Goal: Transaction & Acquisition: Purchase product/service

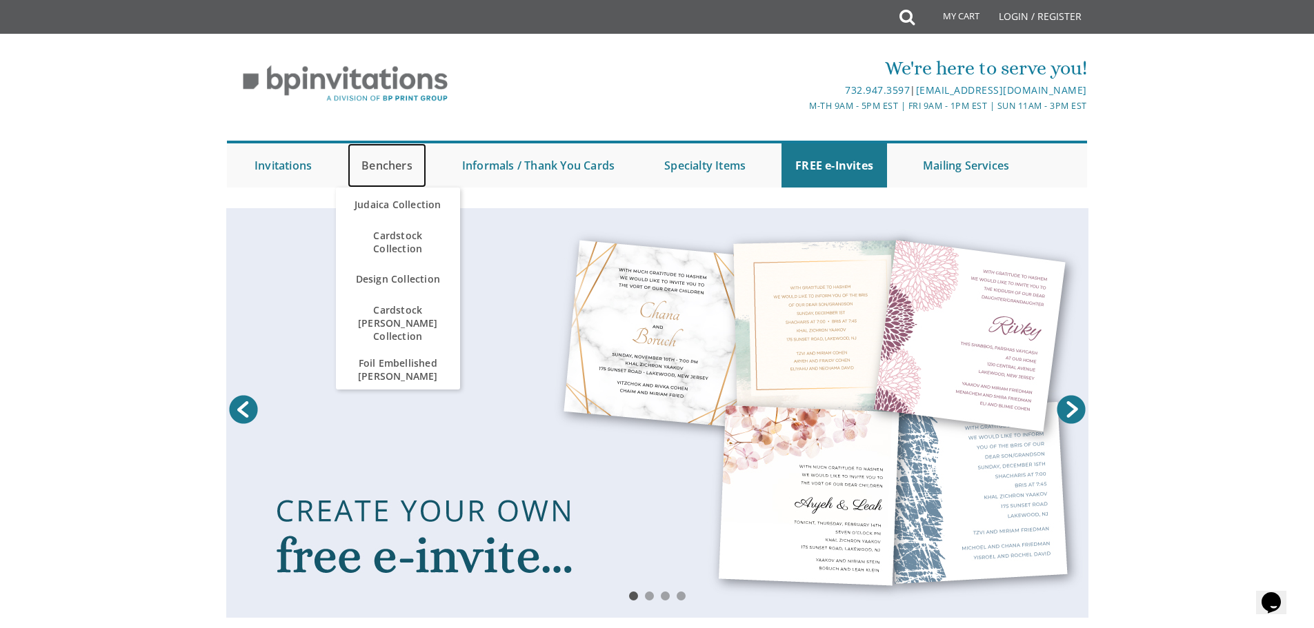
click at [359, 166] on link "Benchers" at bounding box center [387, 165] width 79 height 44
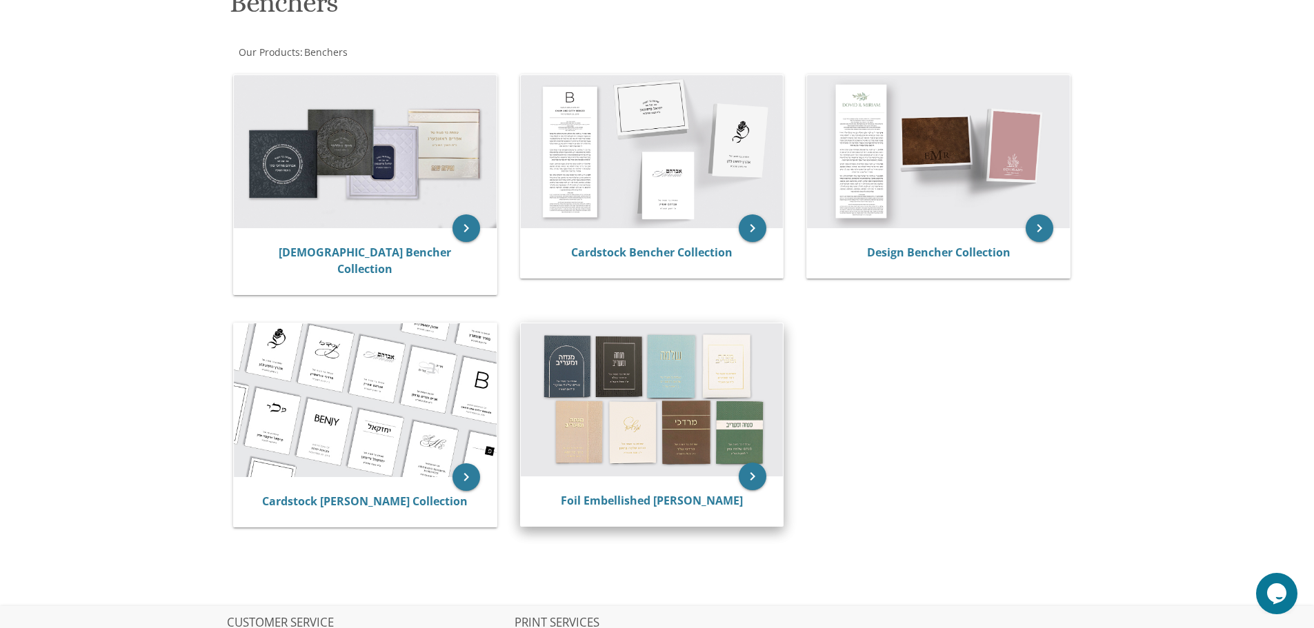
scroll to position [199, 0]
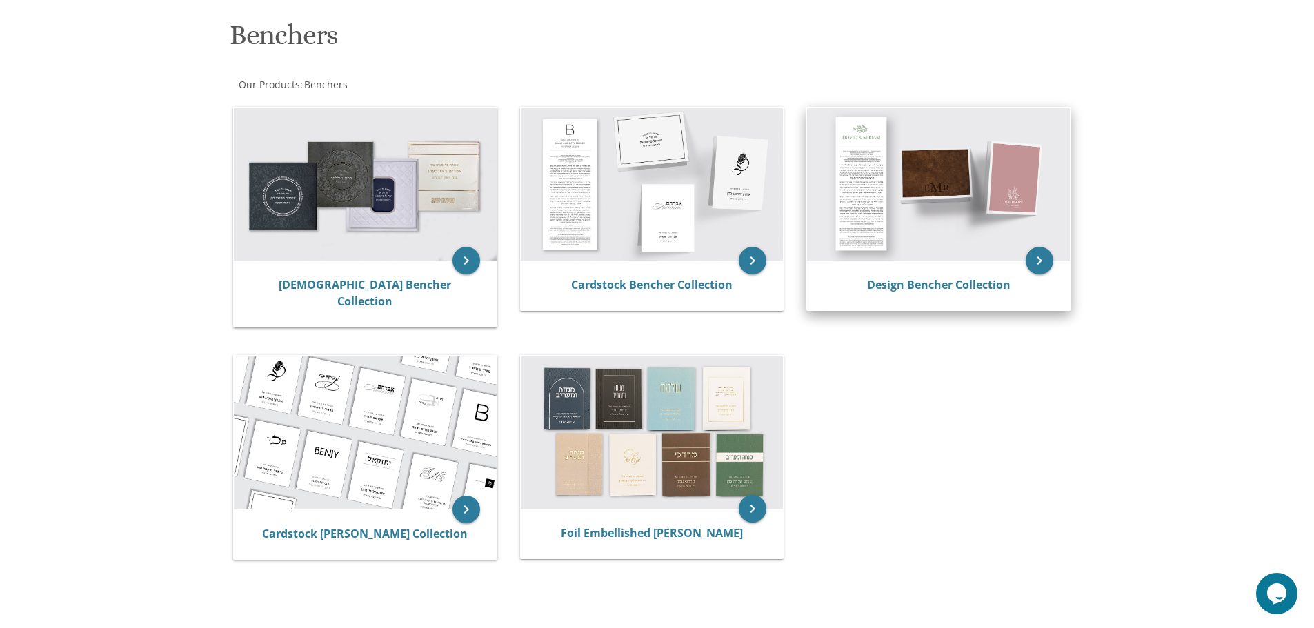
click at [1021, 260] on img at bounding box center [938, 184] width 263 height 153
click at [1040, 260] on icon "keyboard_arrow_right" at bounding box center [1039, 261] width 28 height 28
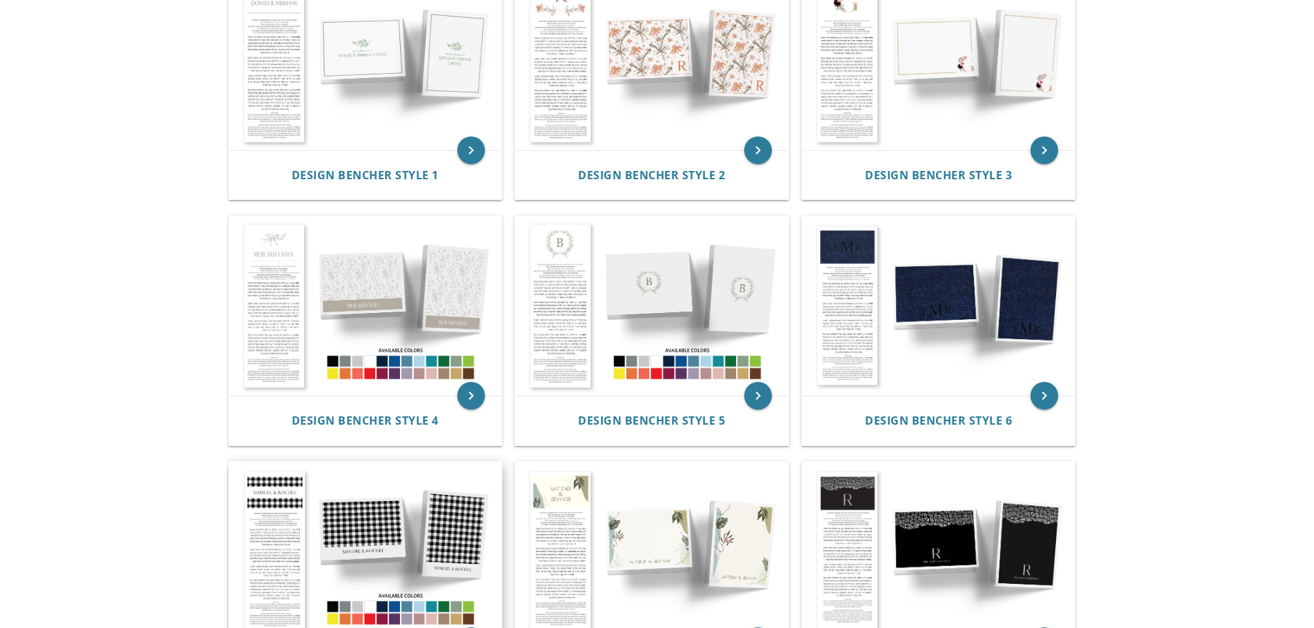
scroll to position [345, 0]
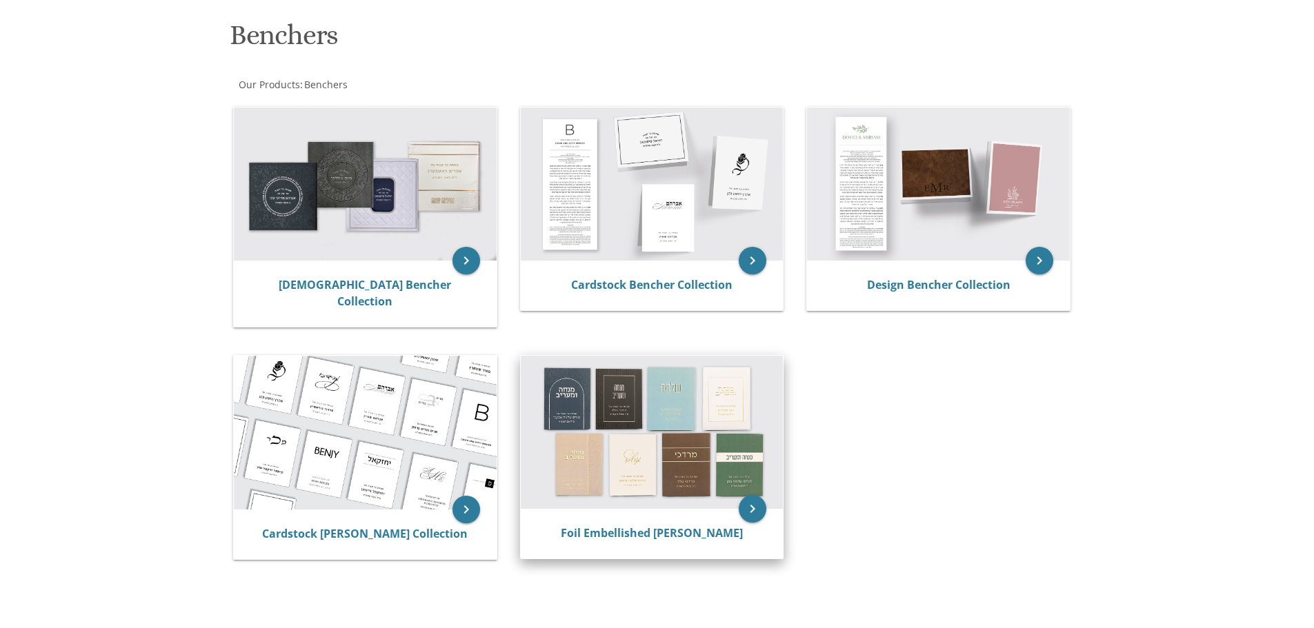
click at [699, 400] on img at bounding box center [652, 432] width 263 height 153
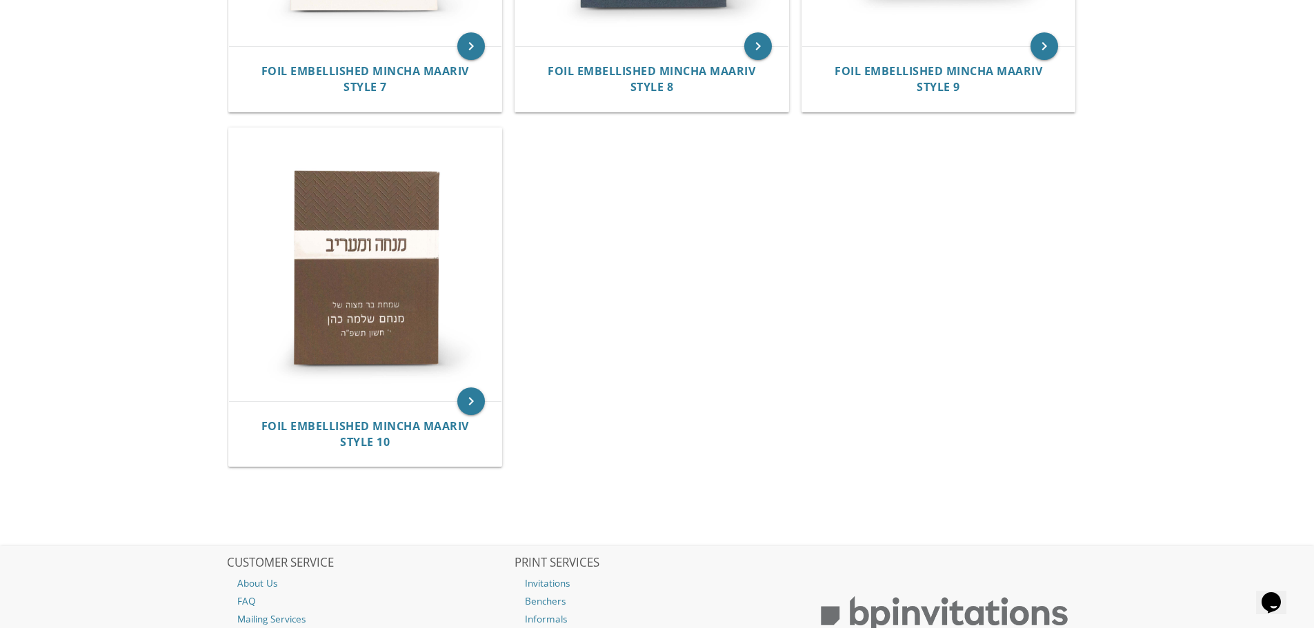
scroll to position [1241, 0]
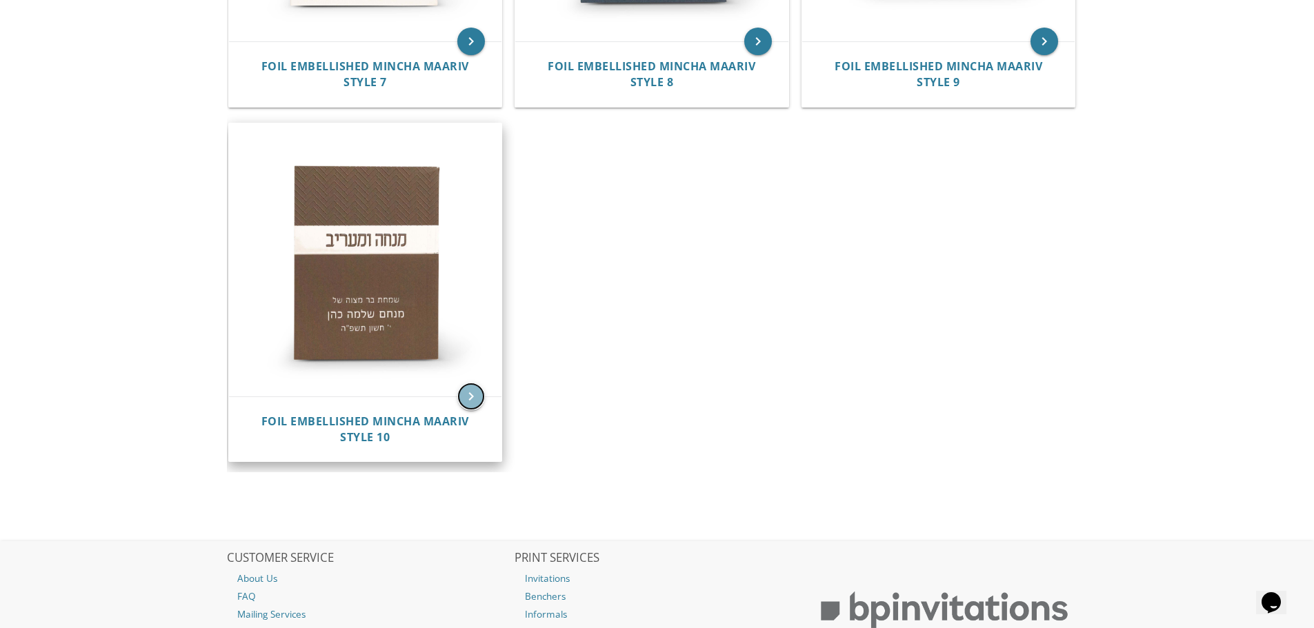
click at [466, 399] on icon "keyboard_arrow_right" at bounding box center [471, 397] width 28 height 28
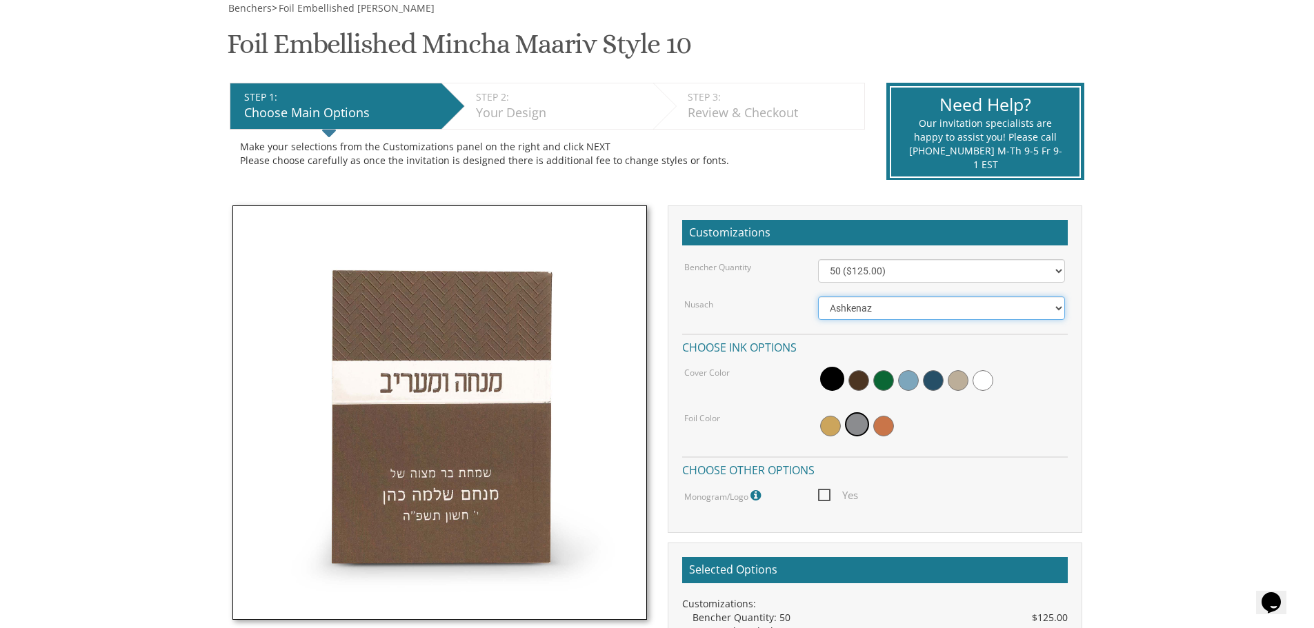
click at [891, 317] on select "Ashkenaz Edut Mizrach Sefard" at bounding box center [941, 308] width 247 height 23
click at [786, 301] on div "Nusach" at bounding box center [741, 304] width 134 height 14
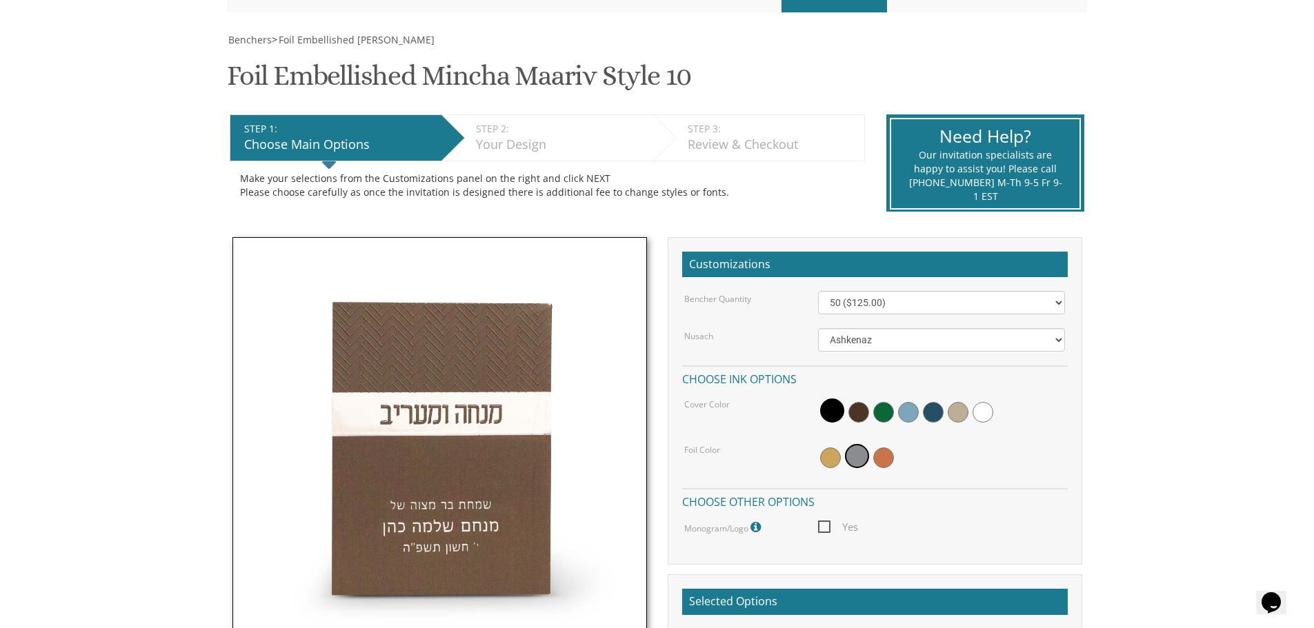
scroll to position [276, 0]
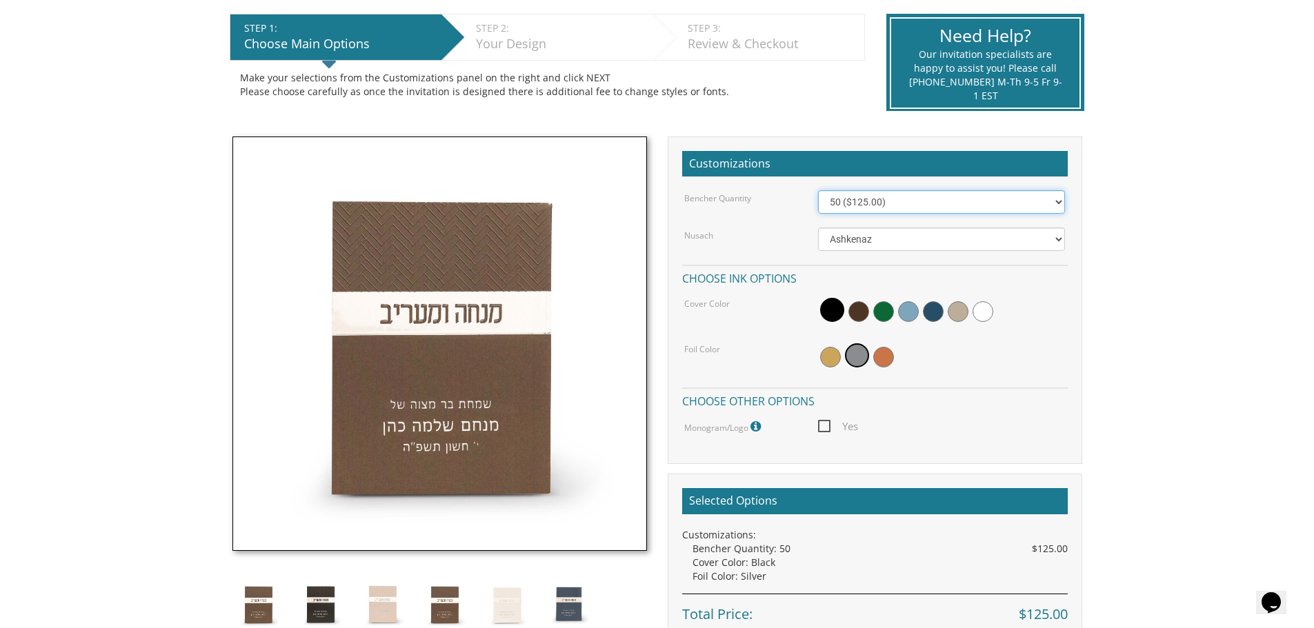
click at [873, 202] on select "50 ($125.00) 60 ($150.00) 70 ($175.00) 80 ($200.00) 90 ($225.00) 100 ($250.00) …" at bounding box center [941, 201] width 247 height 23
select select "100"
click at [818, 190] on select "50 ($125.00) 60 ($150.00) 70 ($175.00) 80 ($200.00) 90 ($225.00) 100 ($250.00) …" at bounding box center [941, 201] width 247 height 23
click at [957, 201] on select "50 ($125.00) 60 ($150.00) 70 ($175.00) 80 ($200.00) 90 ($225.00) 100 ($250.00) …" at bounding box center [941, 201] width 247 height 23
click at [157, 250] on body "My Cart {{shoppingcart.totalQuantityDisplay}} Total: {{shoppingcart.subtotal}} …" at bounding box center [657, 417] width 1314 height 1386
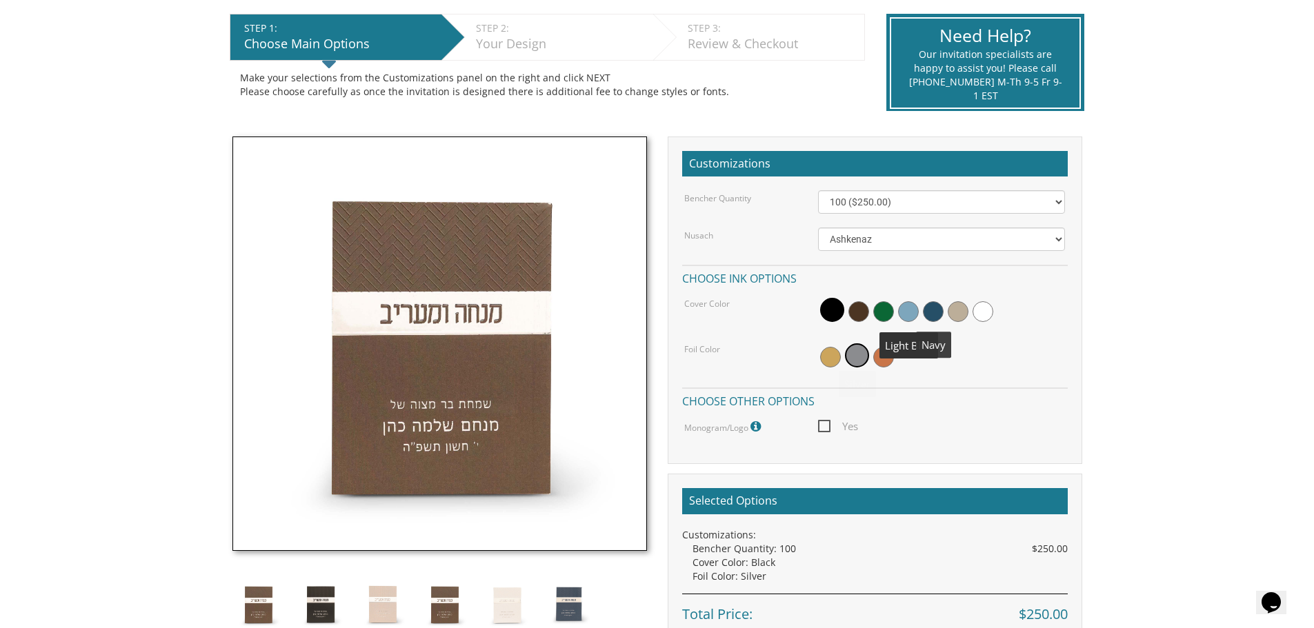
click at [939, 313] on span at bounding box center [933, 311] width 21 height 21
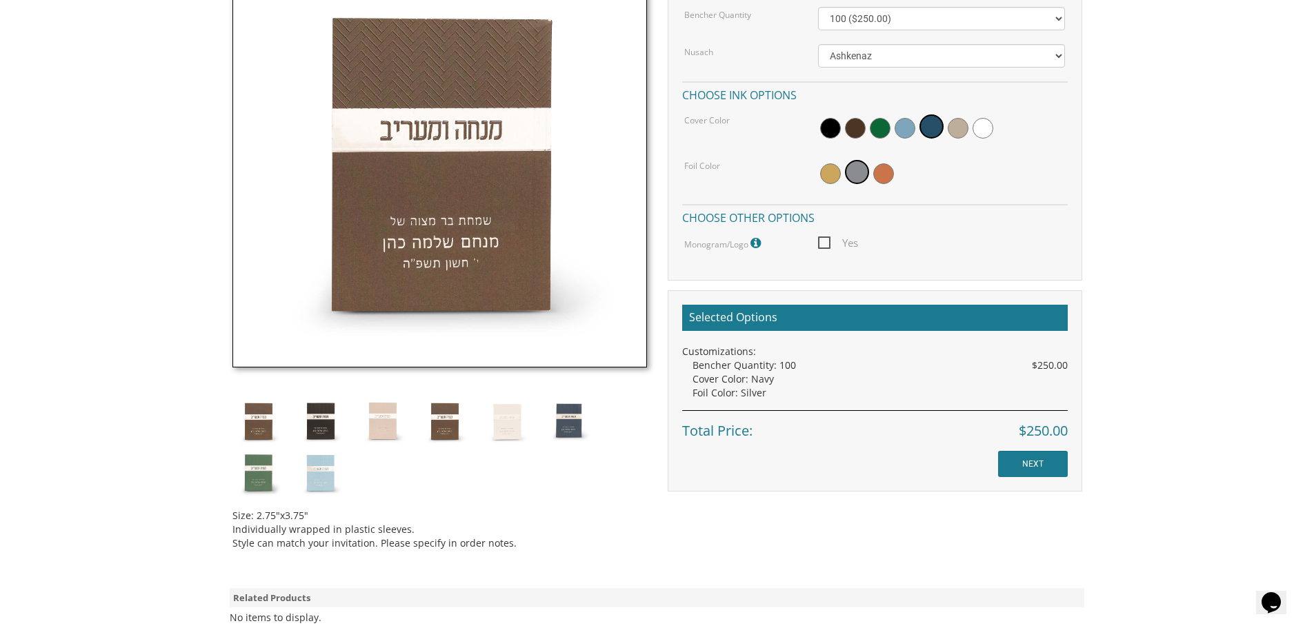
scroll to position [690, 0]
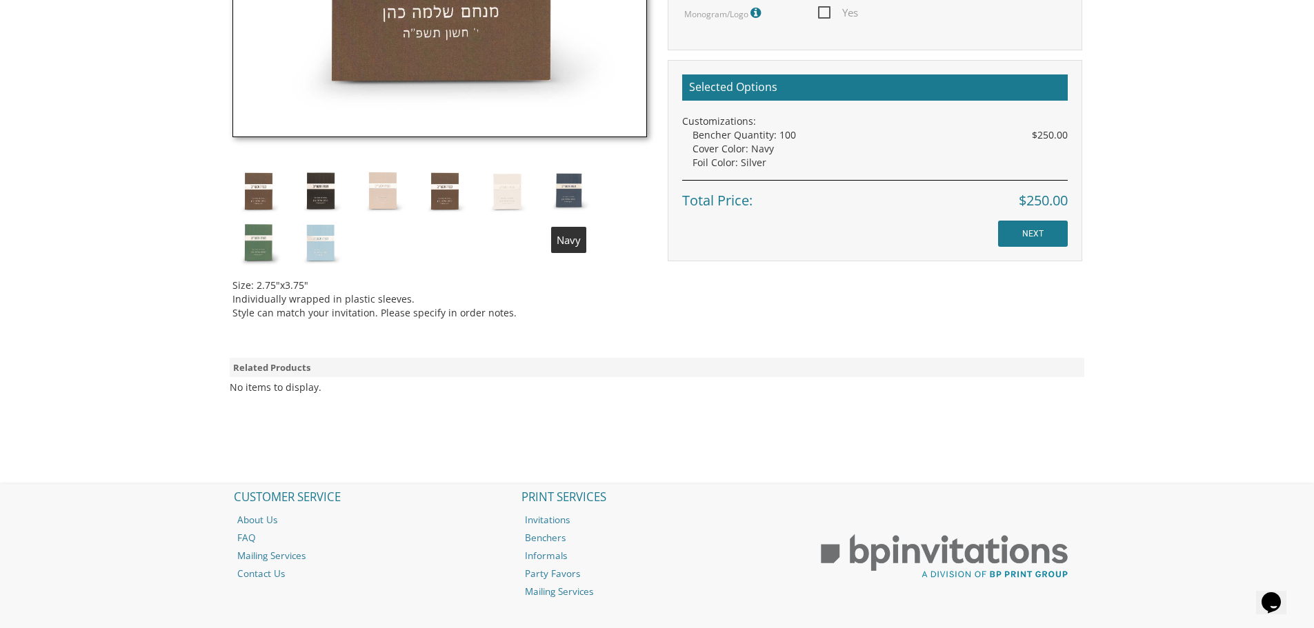
click at [572, 208] on img at bounding box center [569, 191] width 52 height 52
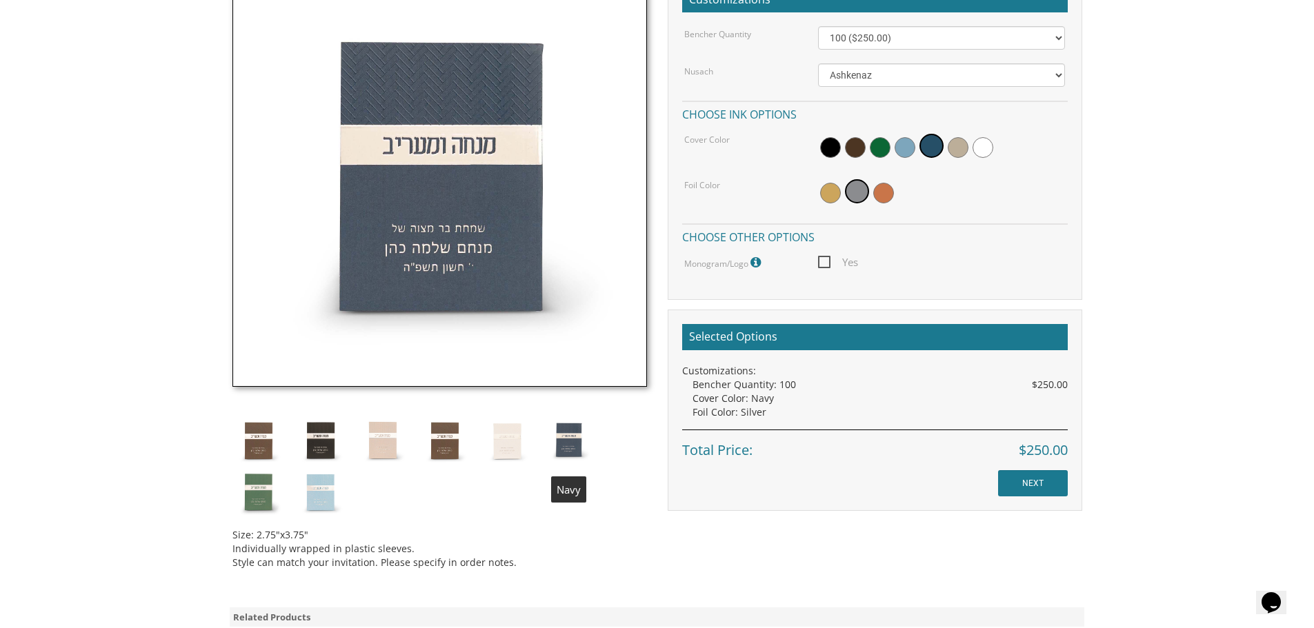
scroll to position [345, 0]
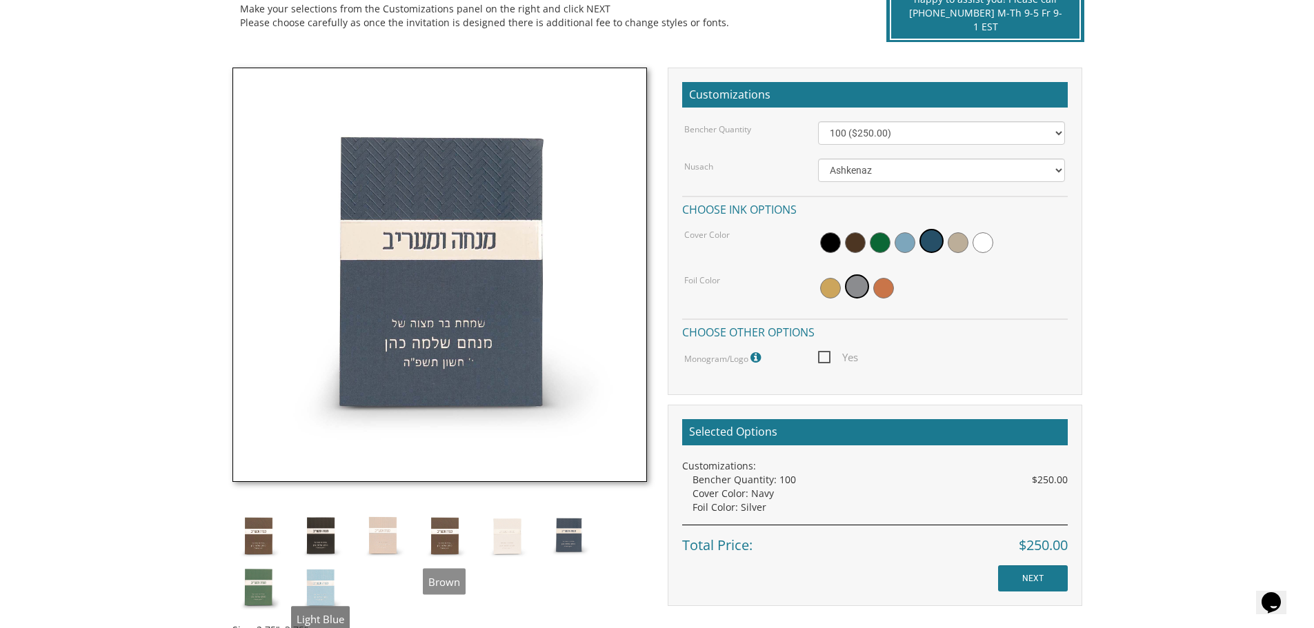
click at [306, 585] on img at bounding box center [320, 587] width 52 height 52
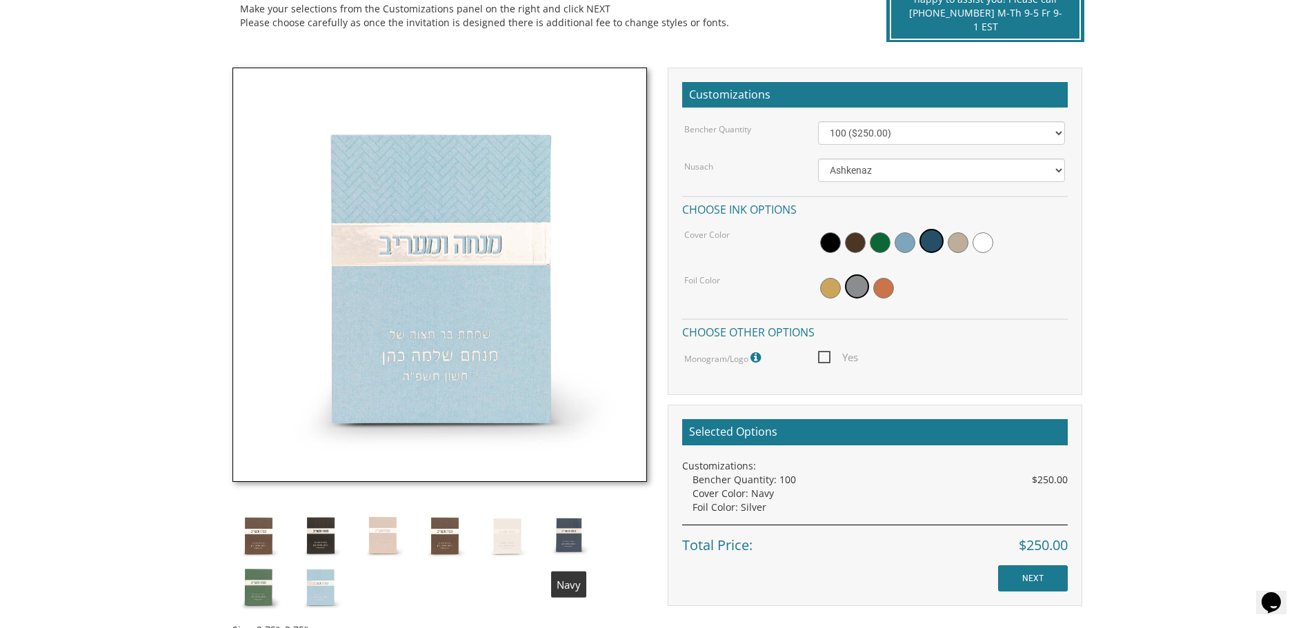
click at [579, 527] on img at bounding box center [569, 536] width 52 height 52
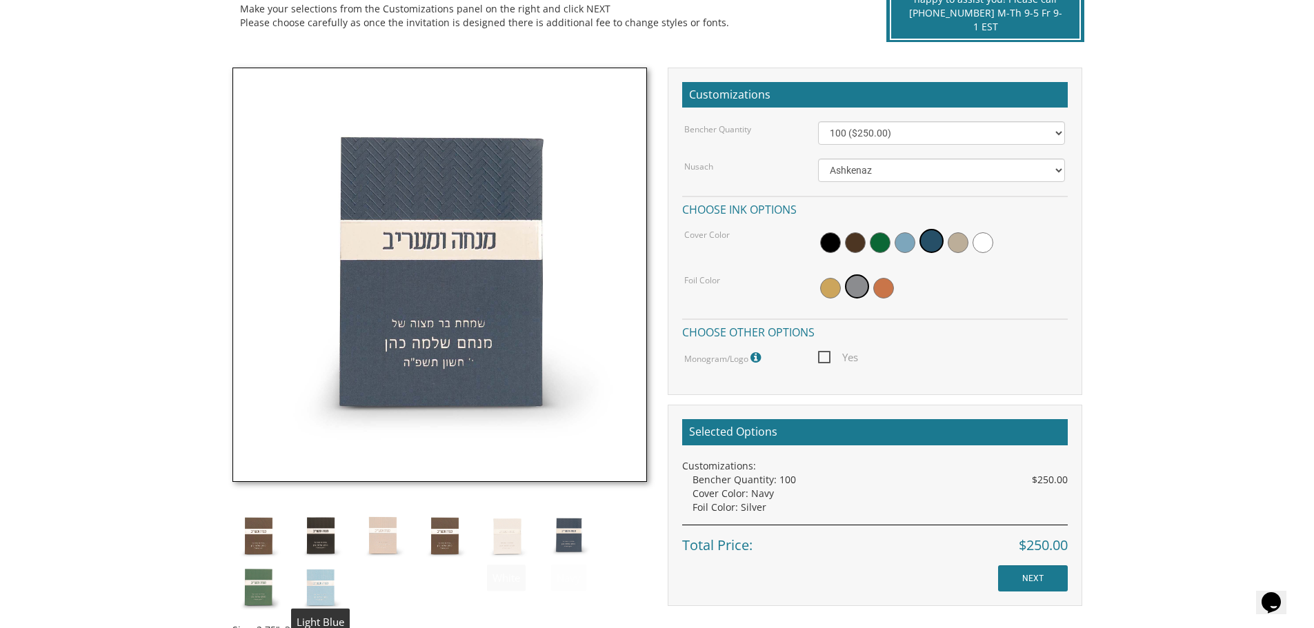
click at [328, 597] on img at bounding box center [320, 587] width 52 height 52
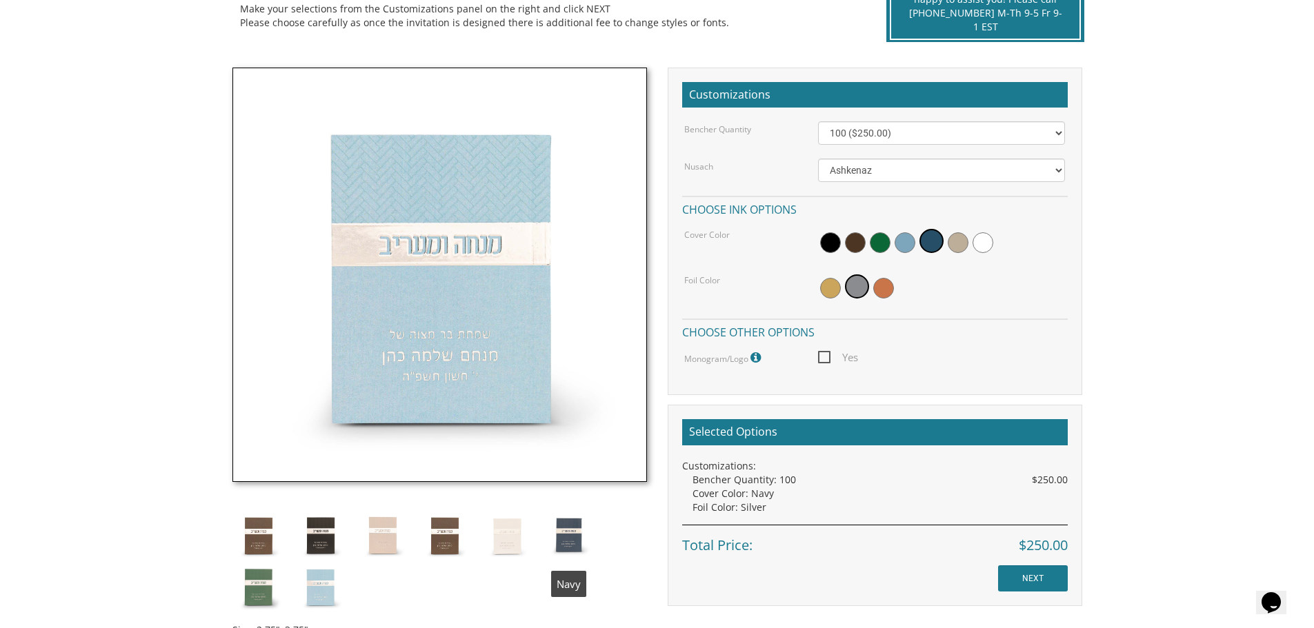
click at [559, 537] on img at bounding box center [569, 536] width 52 height 52
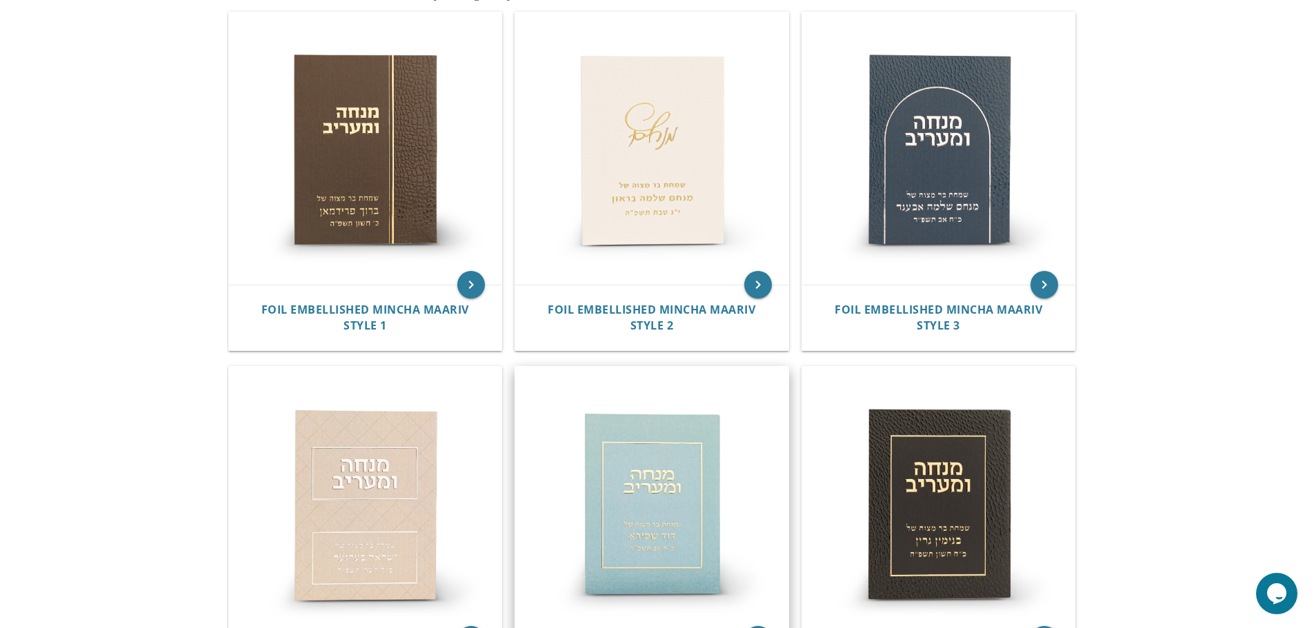
scroll to position [276, 0]
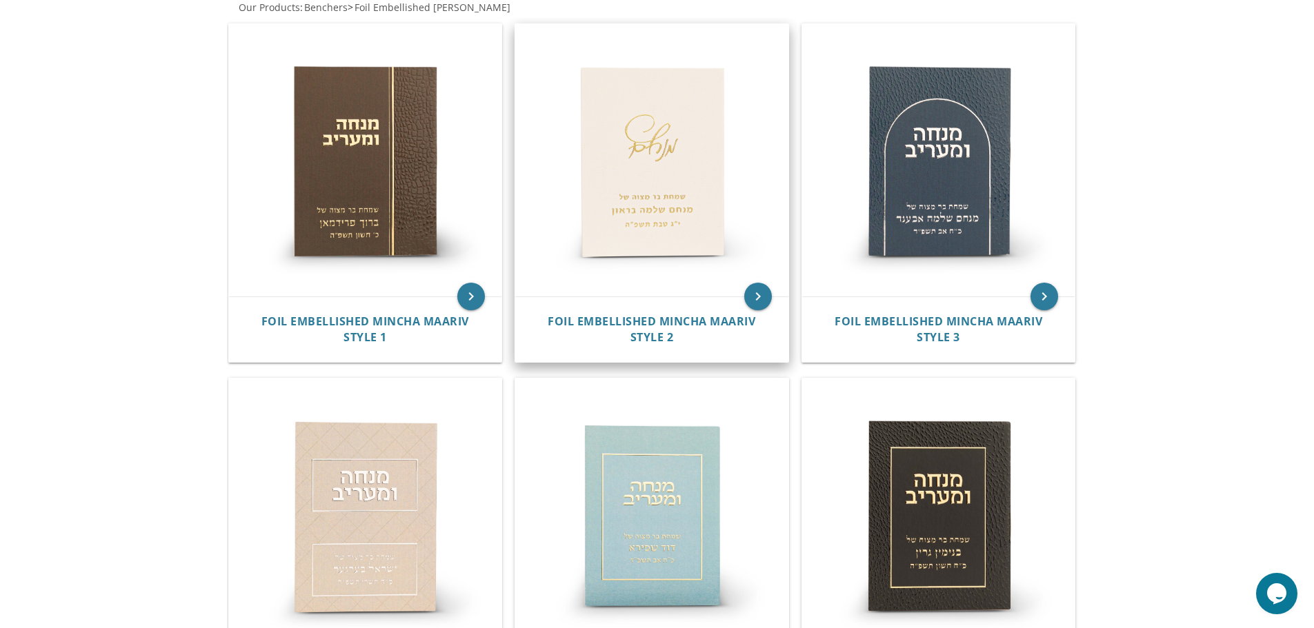
click at [667, 245] on img at bounding box center [651, 160] width 273 height 273
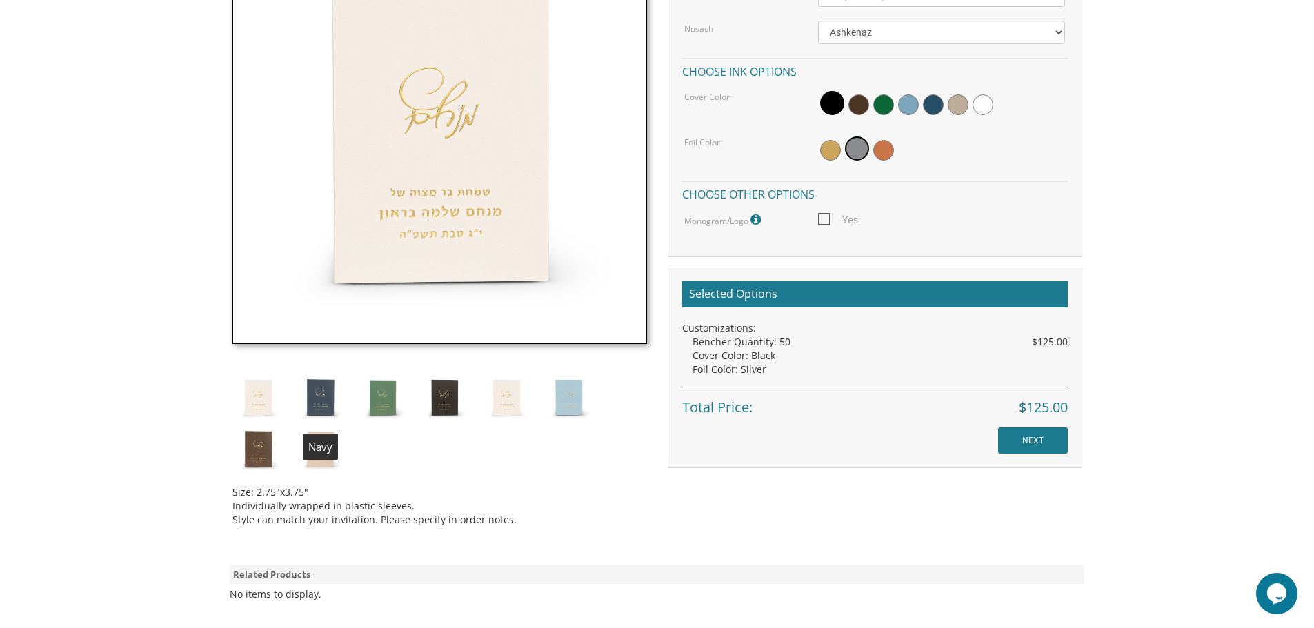
click at [336, 401] on img at bounding box center [320, 398] width 52 height 52
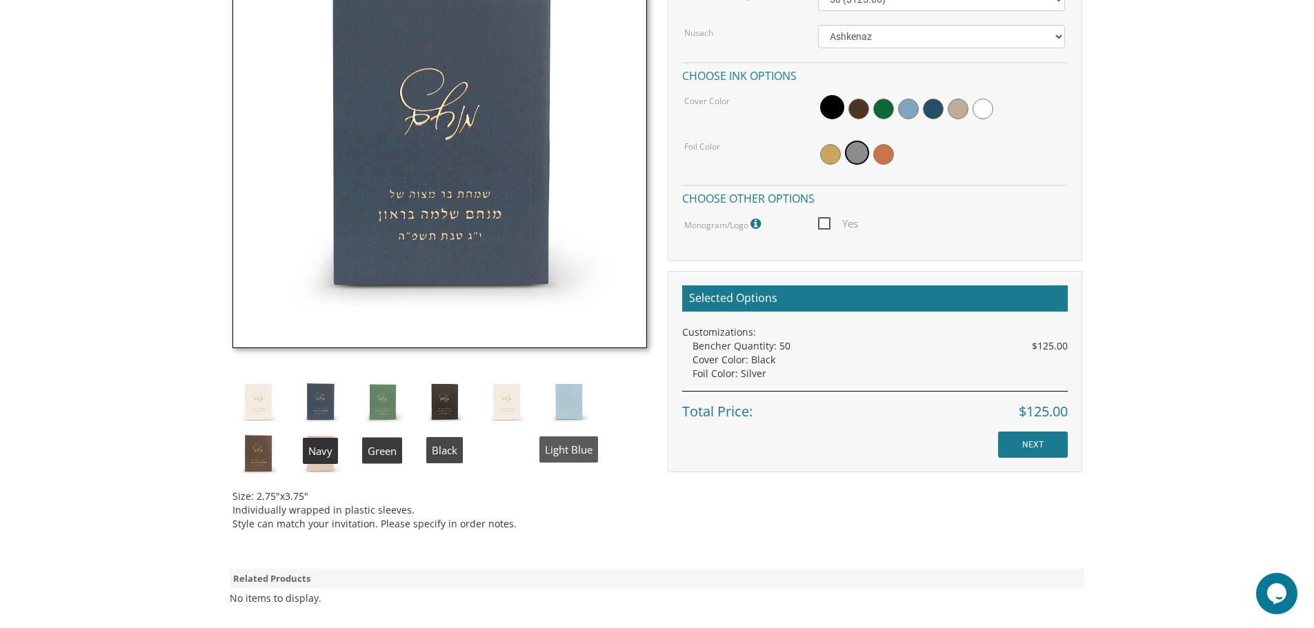
scroll to position [345, 0]
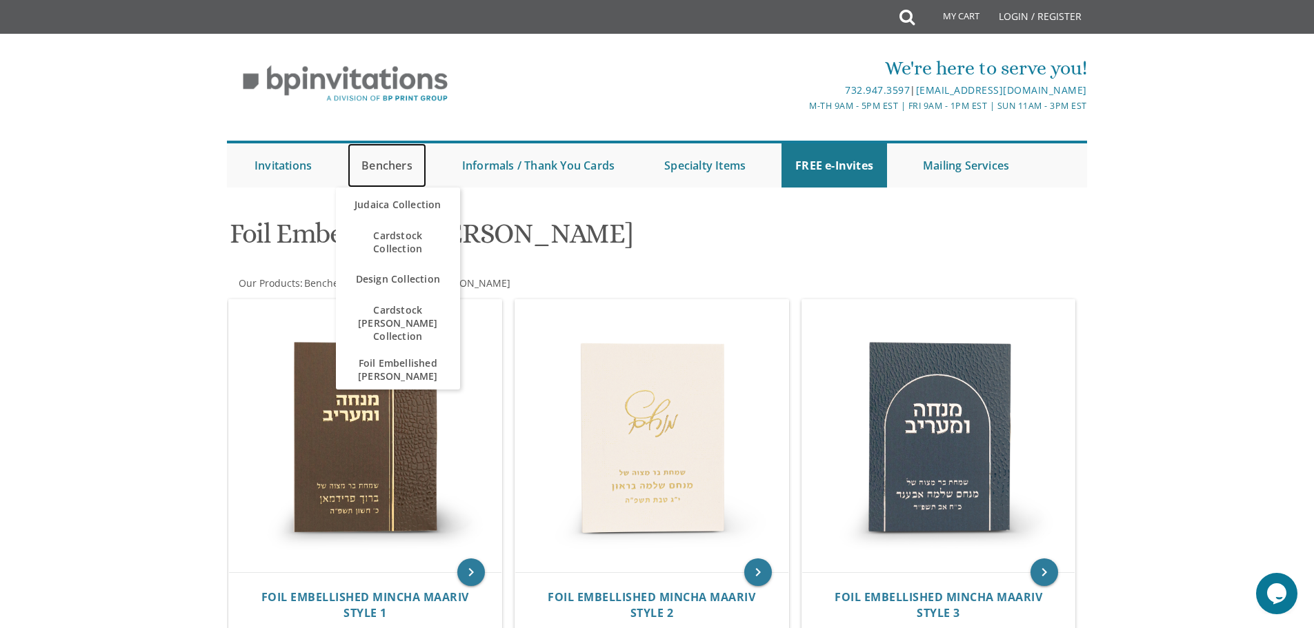
click at [367, 166] on link "Benchers" at bounding box center [387, 165] width 79 height 44
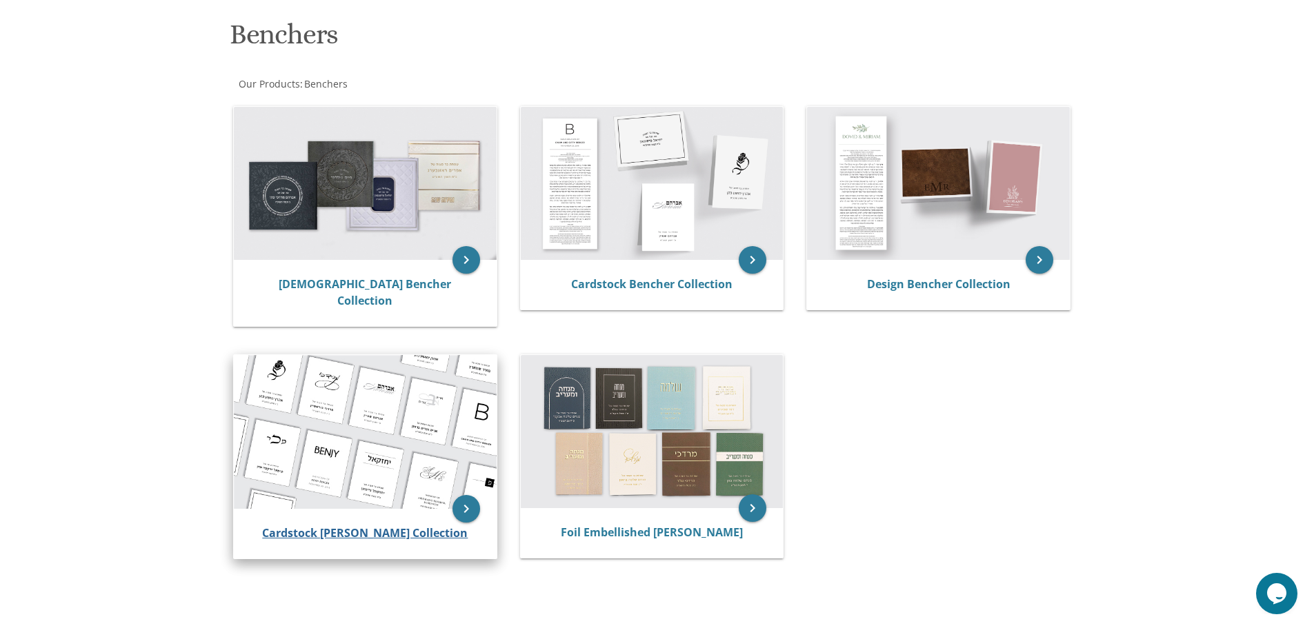
scroll to position [199, 0]
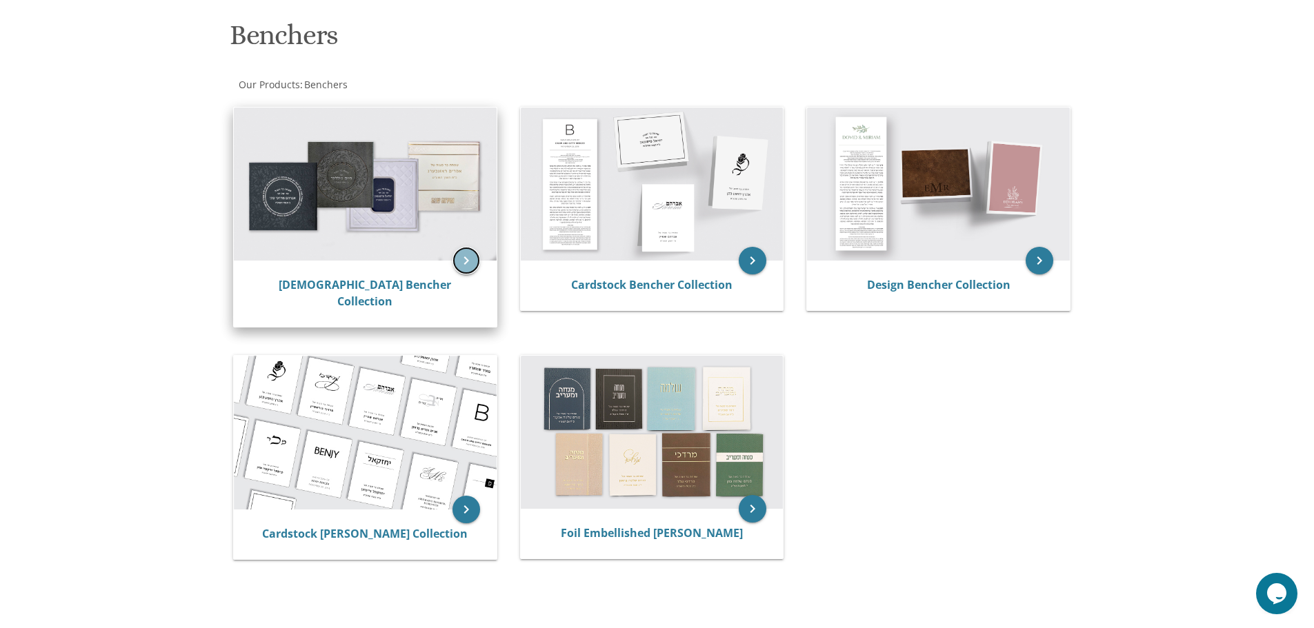
click at [459, 259] on icon "keyboard_arrow_right" at bounding box center [466, 261] width 28 height 28
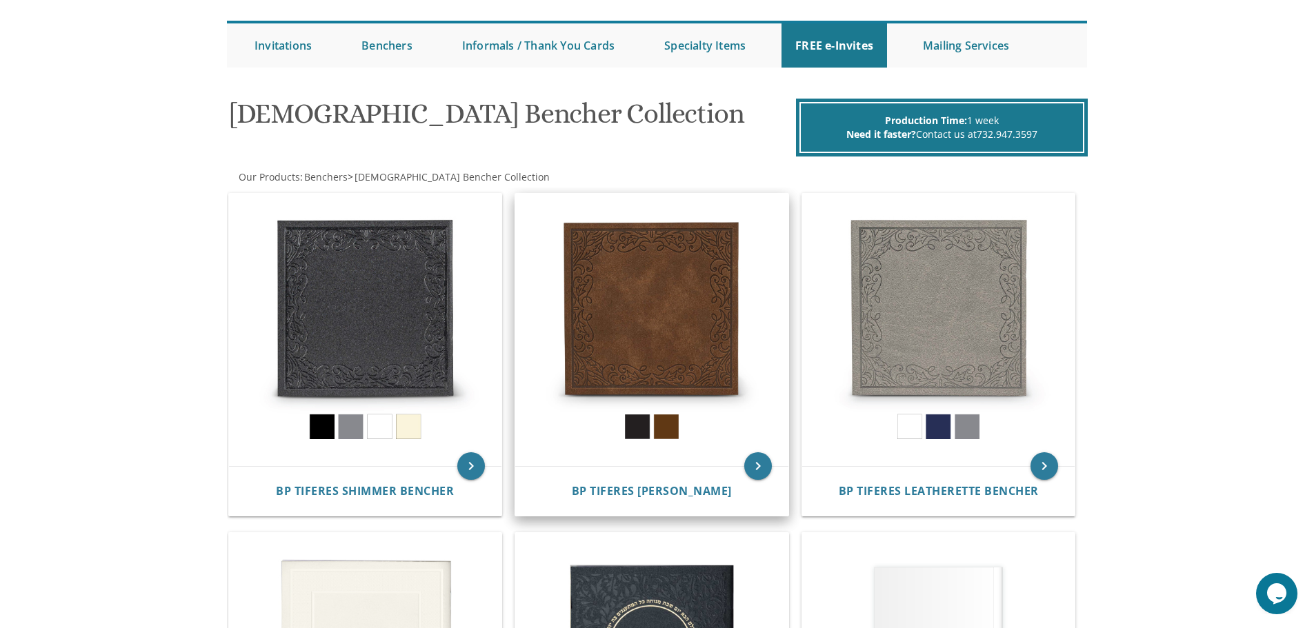
scroll to position [138, 0]
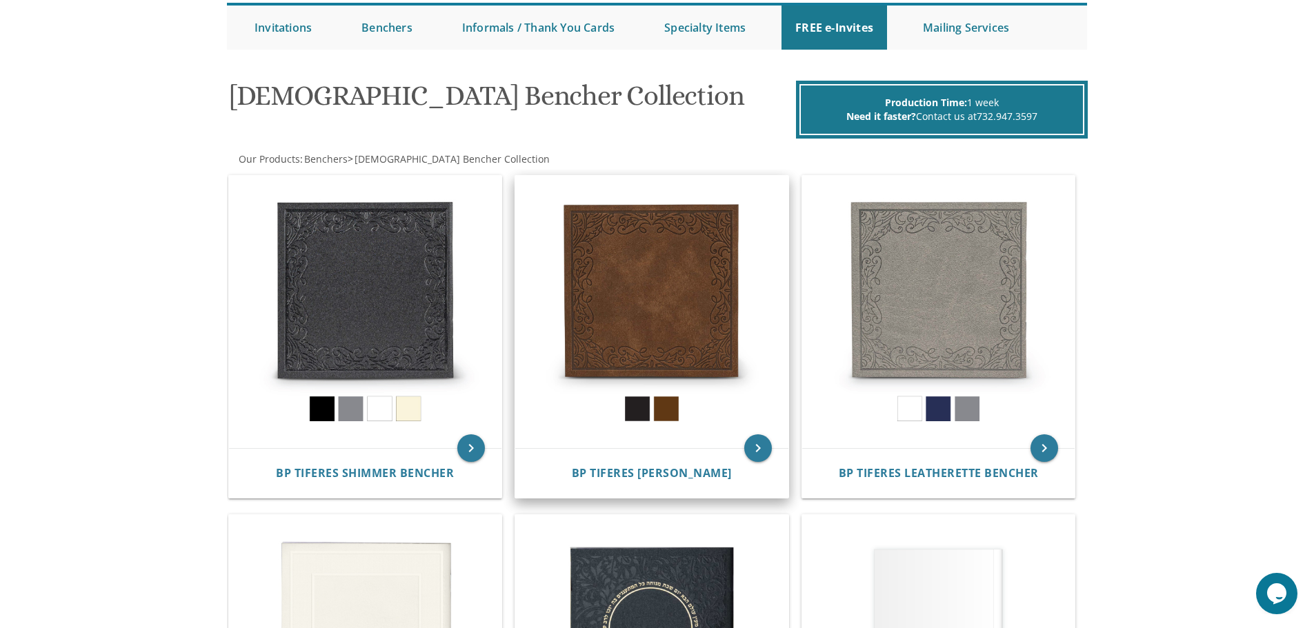
click at [621, 312] on img at bounding box center [651, 312] width 273 height 273
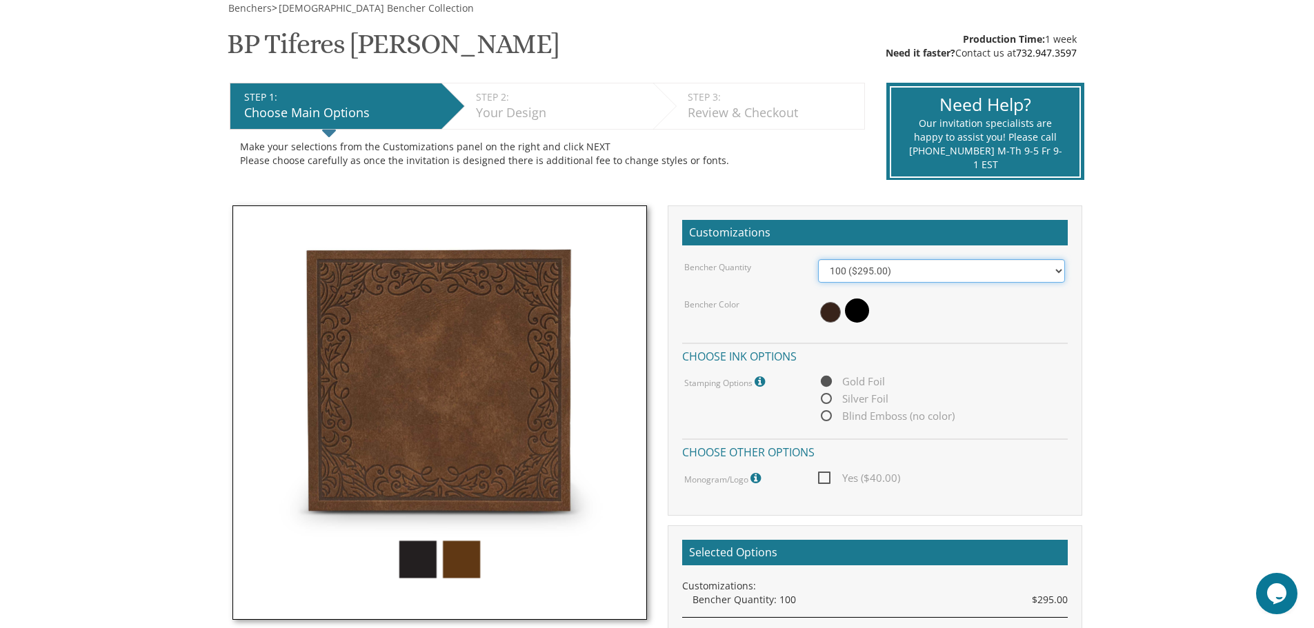
click at [889, 274] on select "100 ($295.00) 200 ($590.00) 300 ($885.00) 400 ($1,180.00) 500 ($1,475.00)" at bounding box center [941, 270] width 247 height 23
click at [819, 479] on span "Yes ($40.00)" at bounding box center [859, 478] width 82 height 17
click at [819, 479] on input "Yes ($40.00)" at bounding box center [822, 476] width 9 height 9
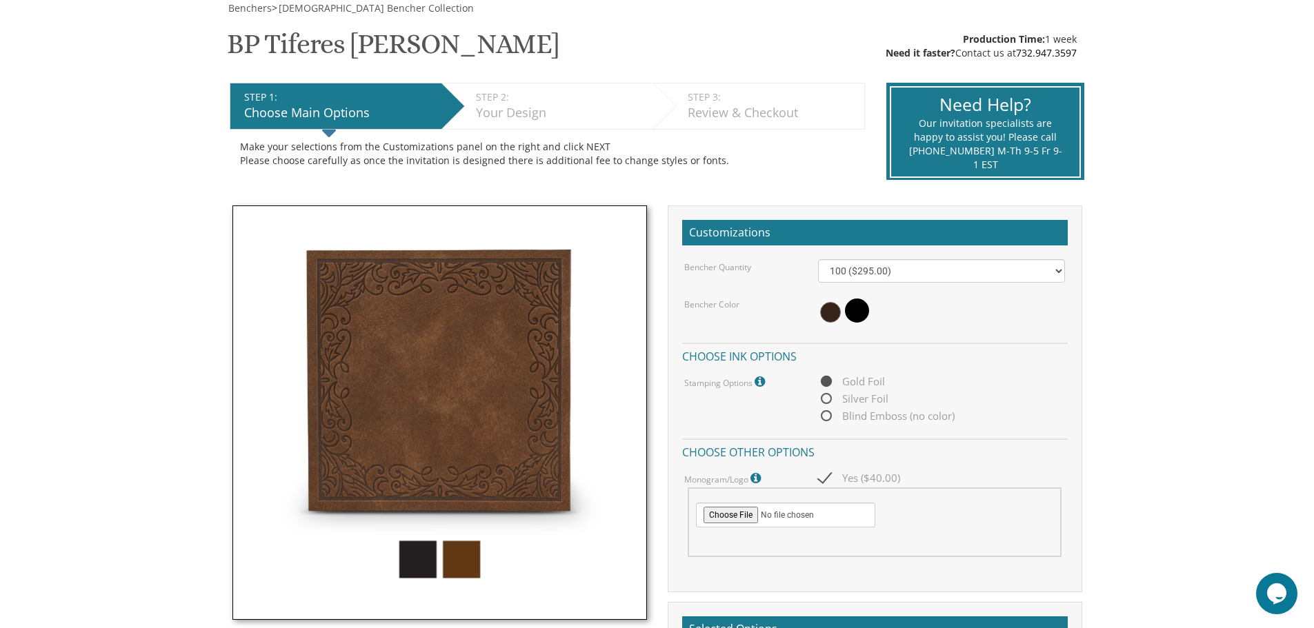
click at [823, 480] on span "Yes ($40.00)" at bounding box center [859, 478] width 82 height 17
click at [823, 480] on input "Yes ($40.00)" at bounding box center [822, 476] width 9 height 9
checkbox input "false"
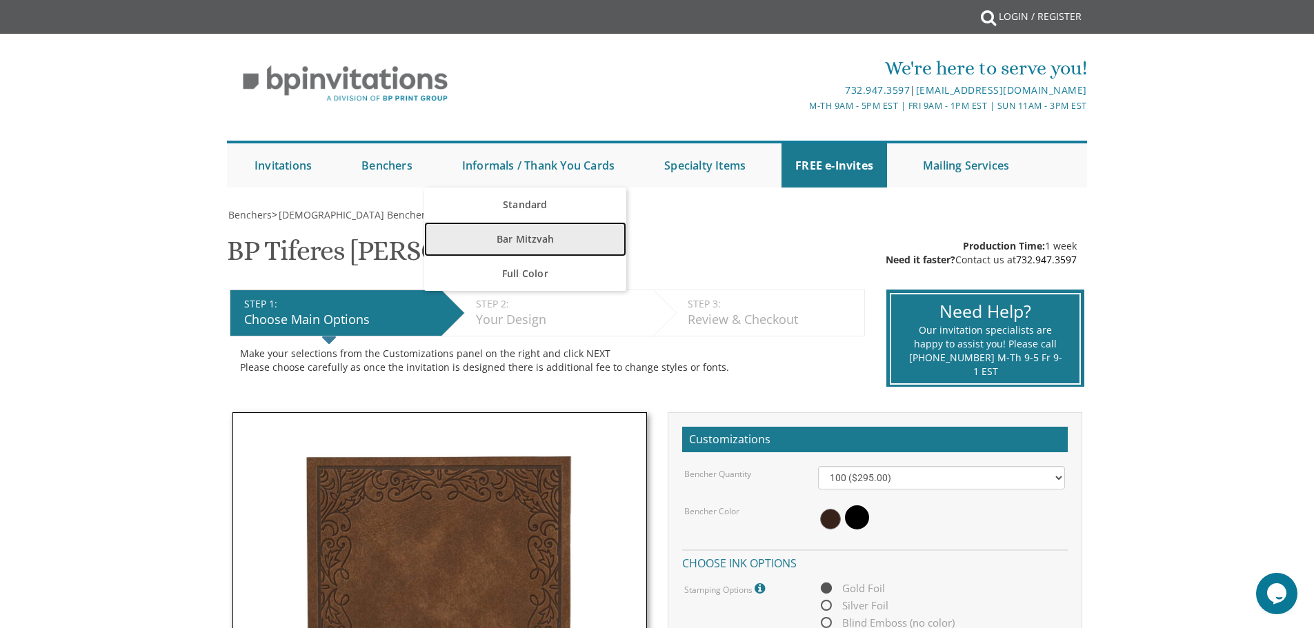
click at [530, 244] on link "Bar Mitzvah" at bounding box center [525, 239] width 202 height 34
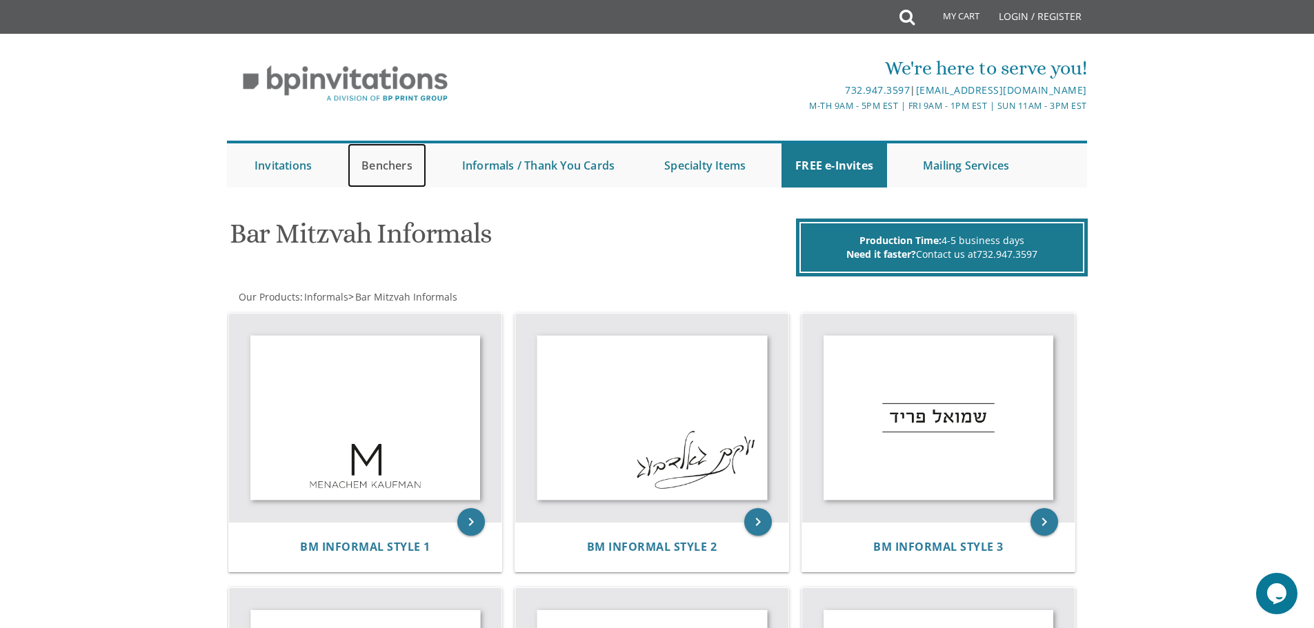
click at [377, 177] on link "Benchers" at bounding box center [387, 165] width 79 height 44
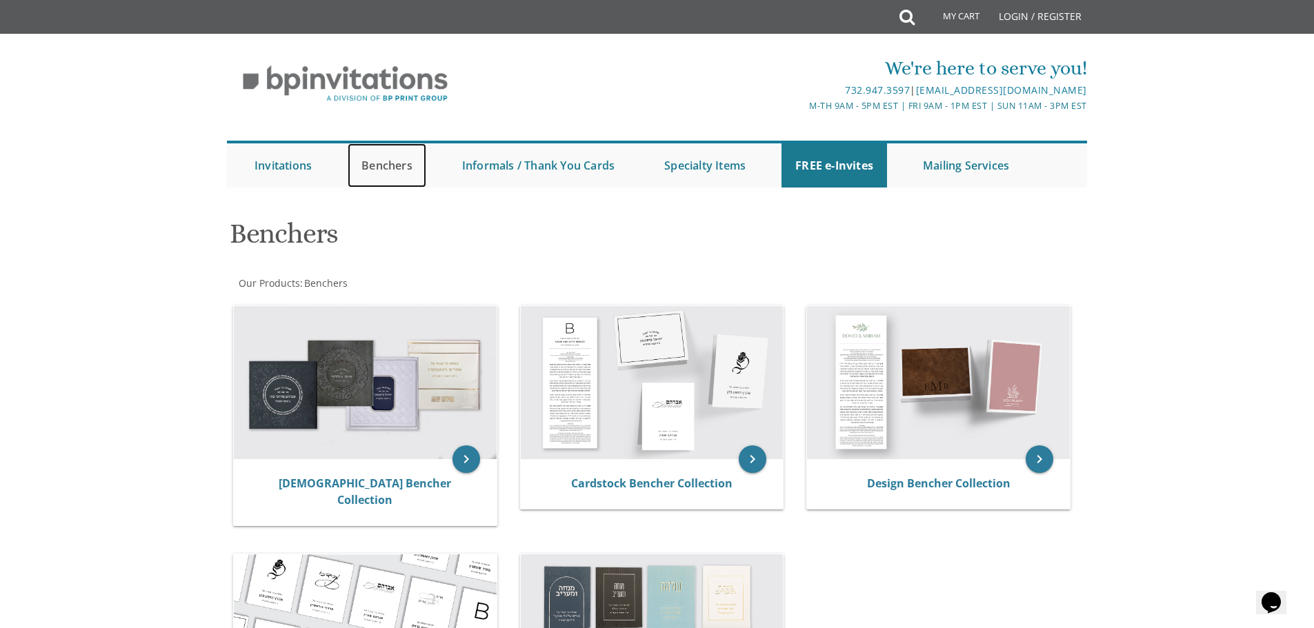
click at [385, 172] on link "Benchers" at bounding box center [387, 165] width 79 height 44
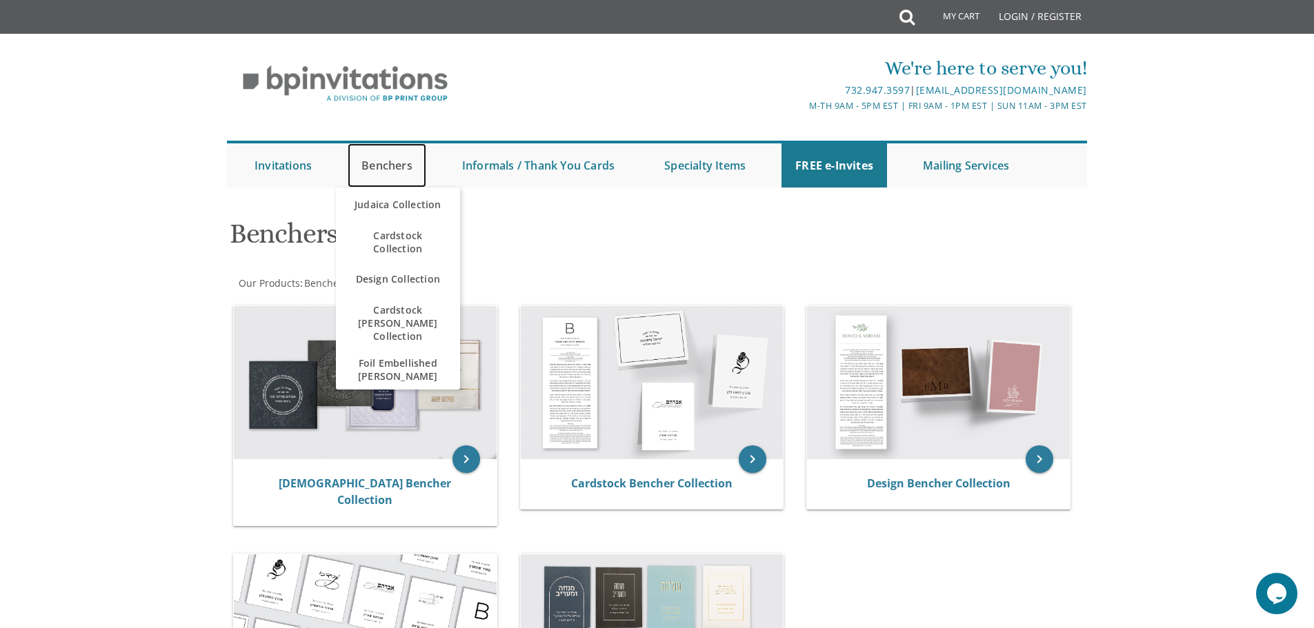
click at [383, 174] on link "Benchers" at bounding box center [387, 165] width 79 height 44
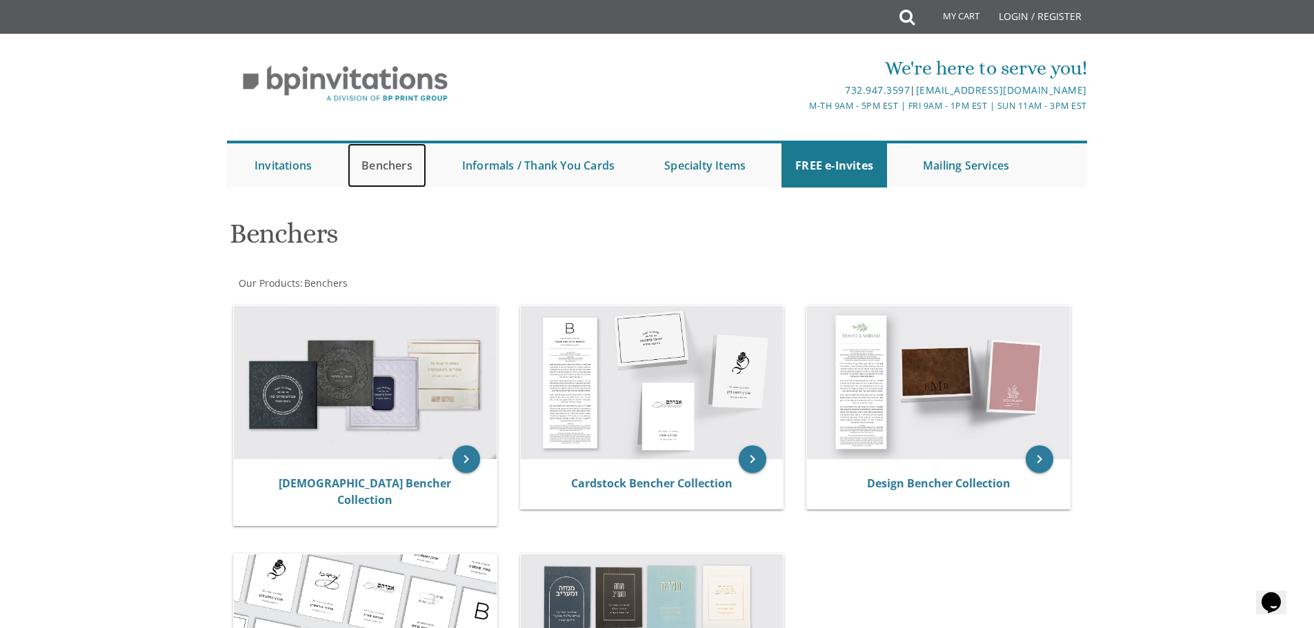
click at [380, 168] on link "Benchers" at bounding box center [387, 165] width 79 height 44
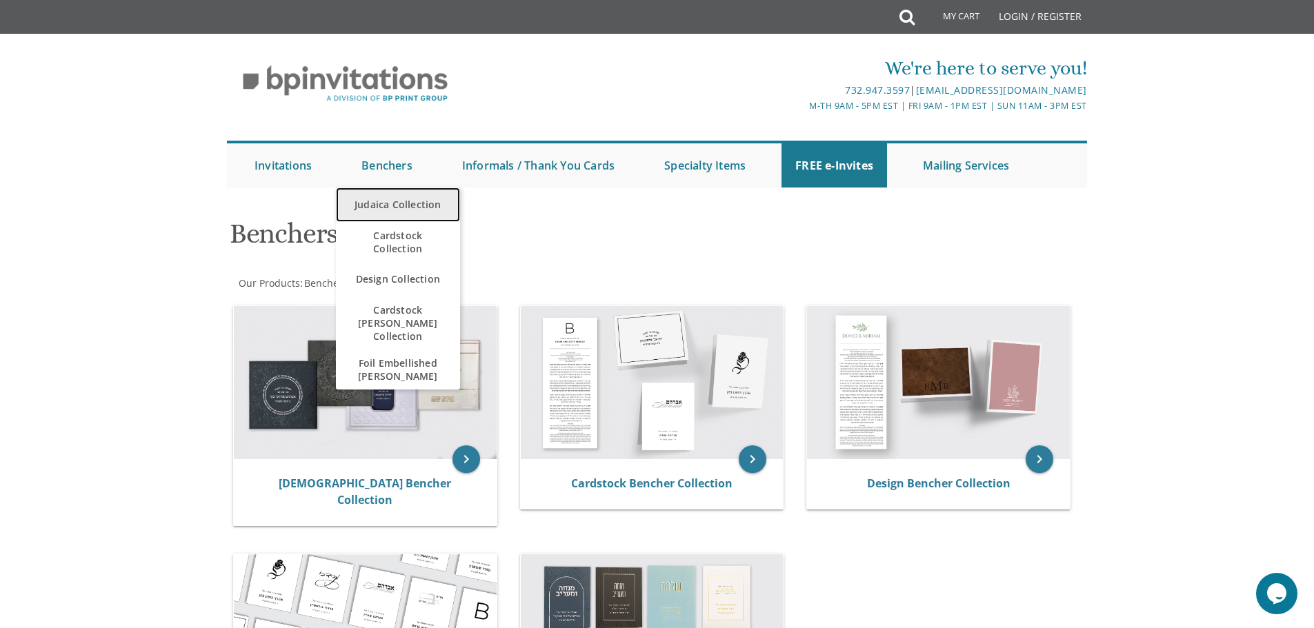
click at [410, 206] on link "Judaica Collection" at bounding box center [398, 205] width 124 height 34
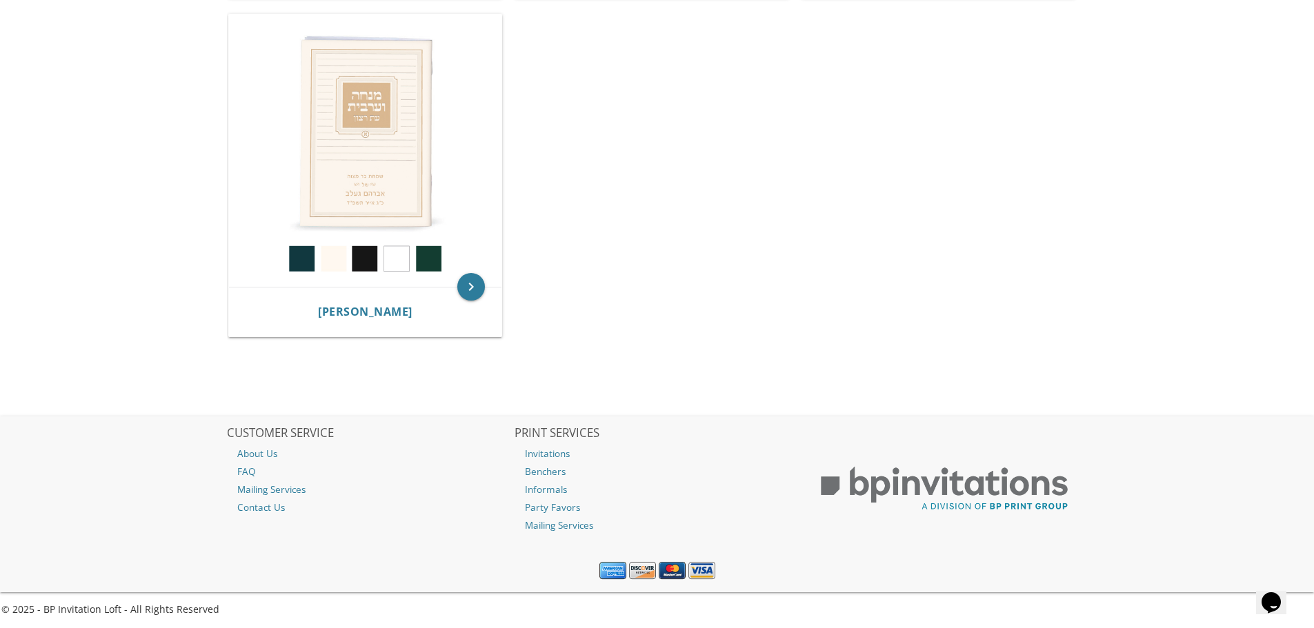
scroll to position [980, 0]
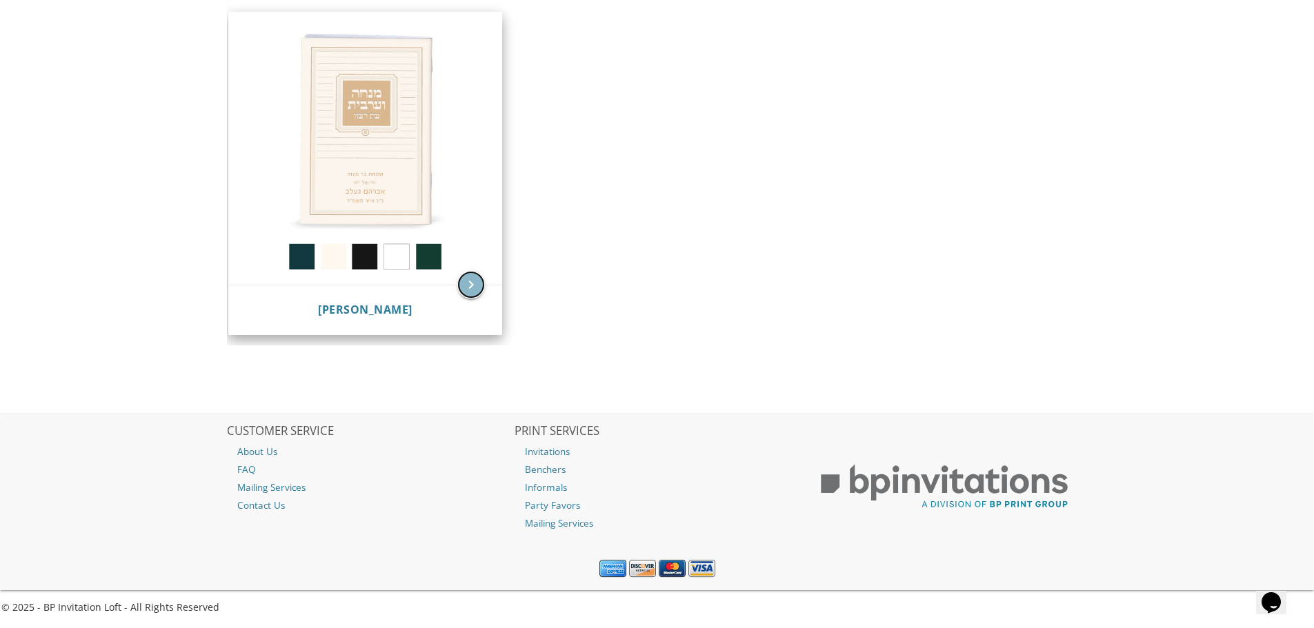
click at [468, 288] on icon "keyboard_arrow_right" at bounding box center [471, 285] width 28 height 28
